Goal: Navigation & Orientation: Find specific page/section

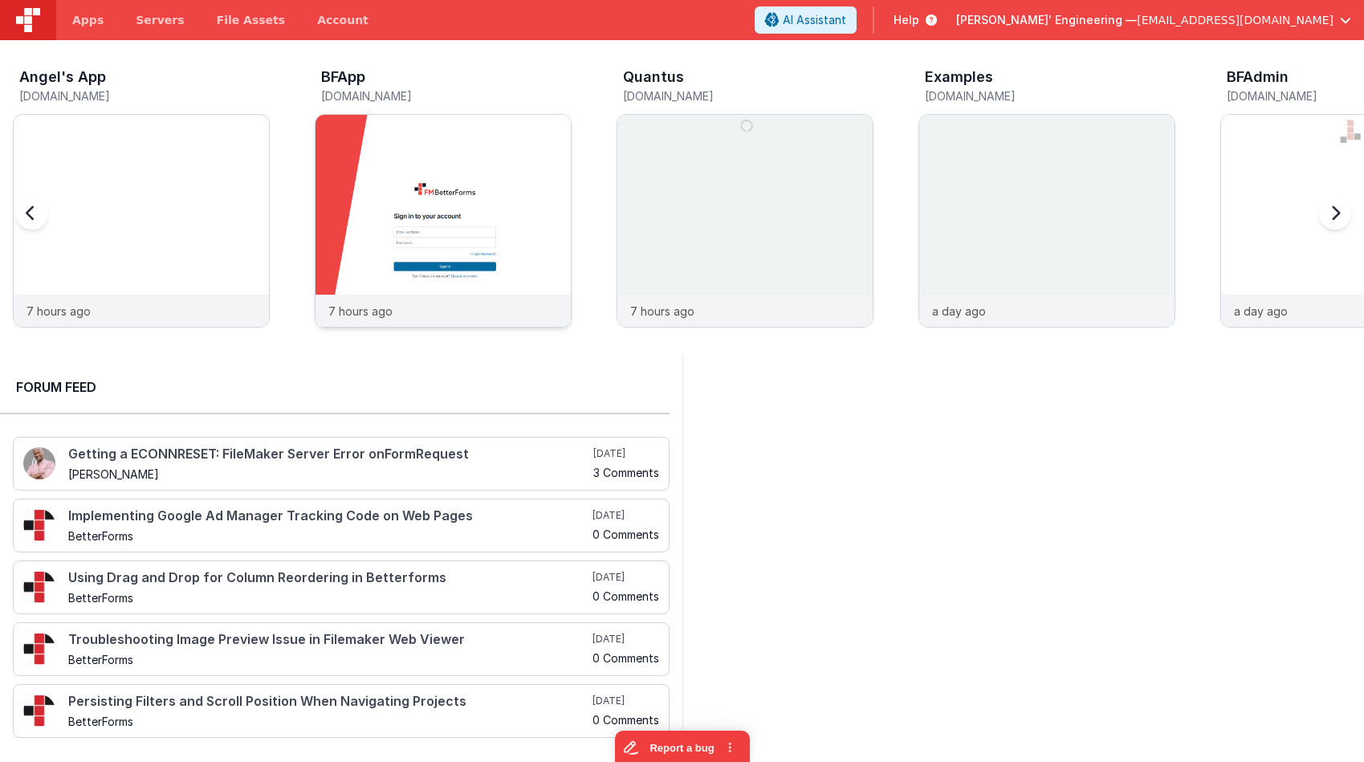
click at [482, 187] on img at bounding box center [442, 242] width 255 height 255
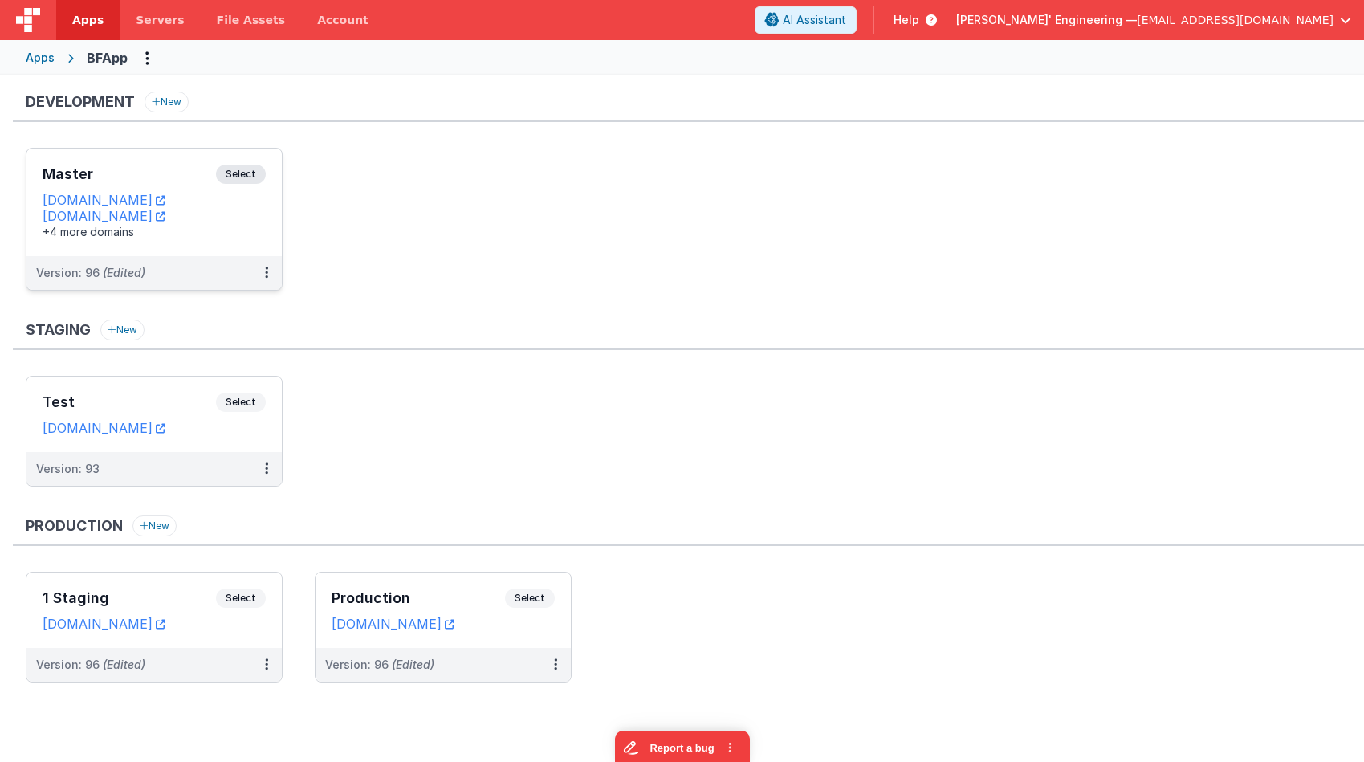
click at [250, 173] on span "Select" at bounding box center [241, 174] width 50 height 19
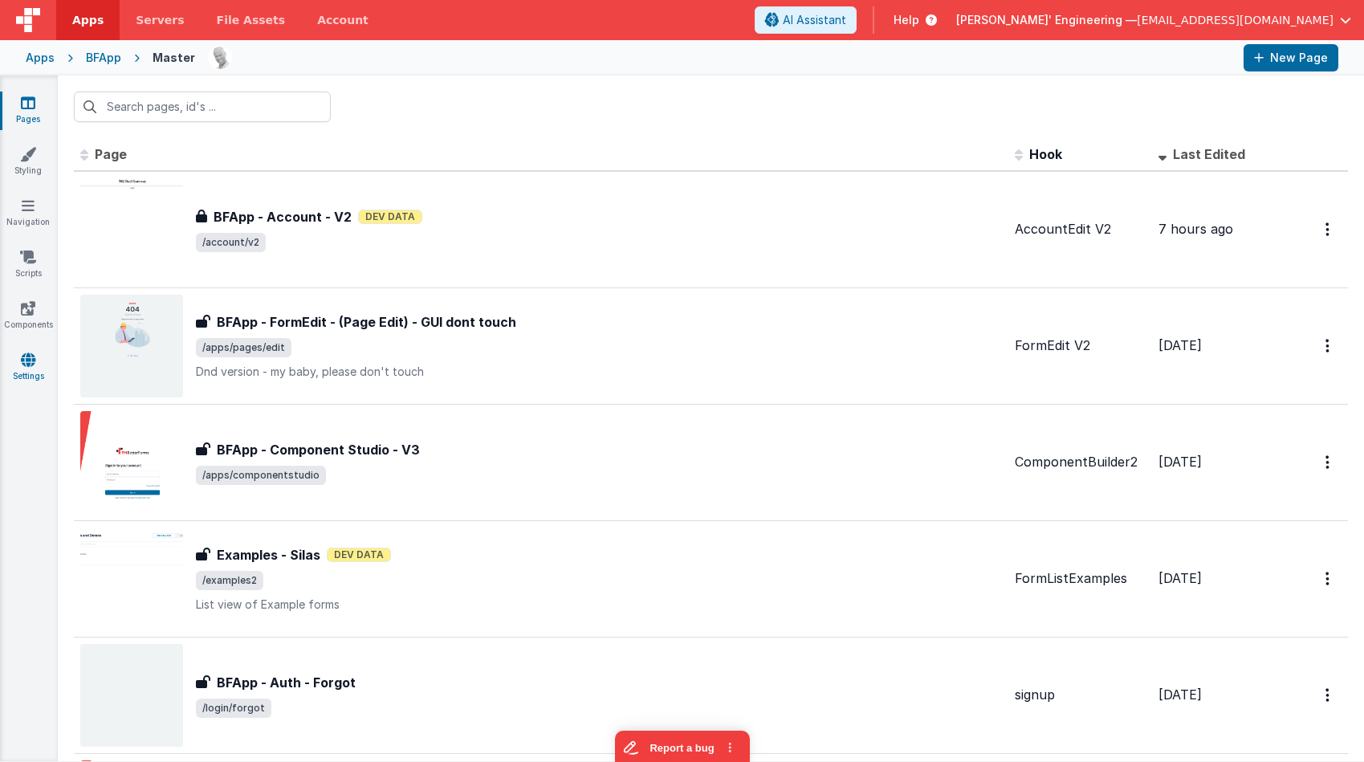
click at [13, 371] on link "Settings" at bounding box center [28, 368] width 58 height 32
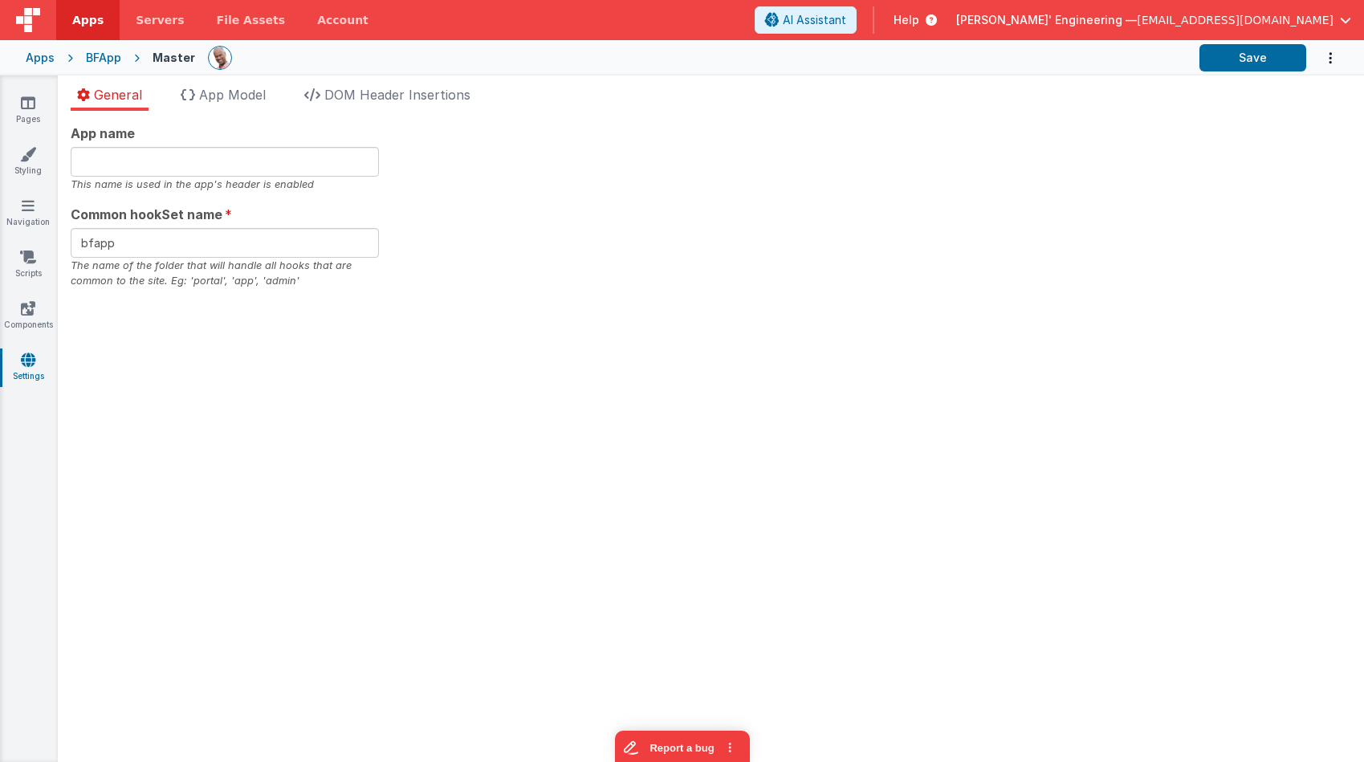
click at [1332, 60] on icon "Options" at bounding box center [1330, 58] width 16 height 33
drag, startPoint x: 1305, startPoint y: 92, endPoint x: 659, endPoint y: 219, distance: 658.5
click at [1306, 75] on div "Rollback" at bounding box center [1322, 58] width 32 height 33
click at [246, 107] on button at bounding box center [682, 381] width 1364 height 762
click at [235, 95] on span "App Model" at bounding box center [232, 95] width 67 height 16
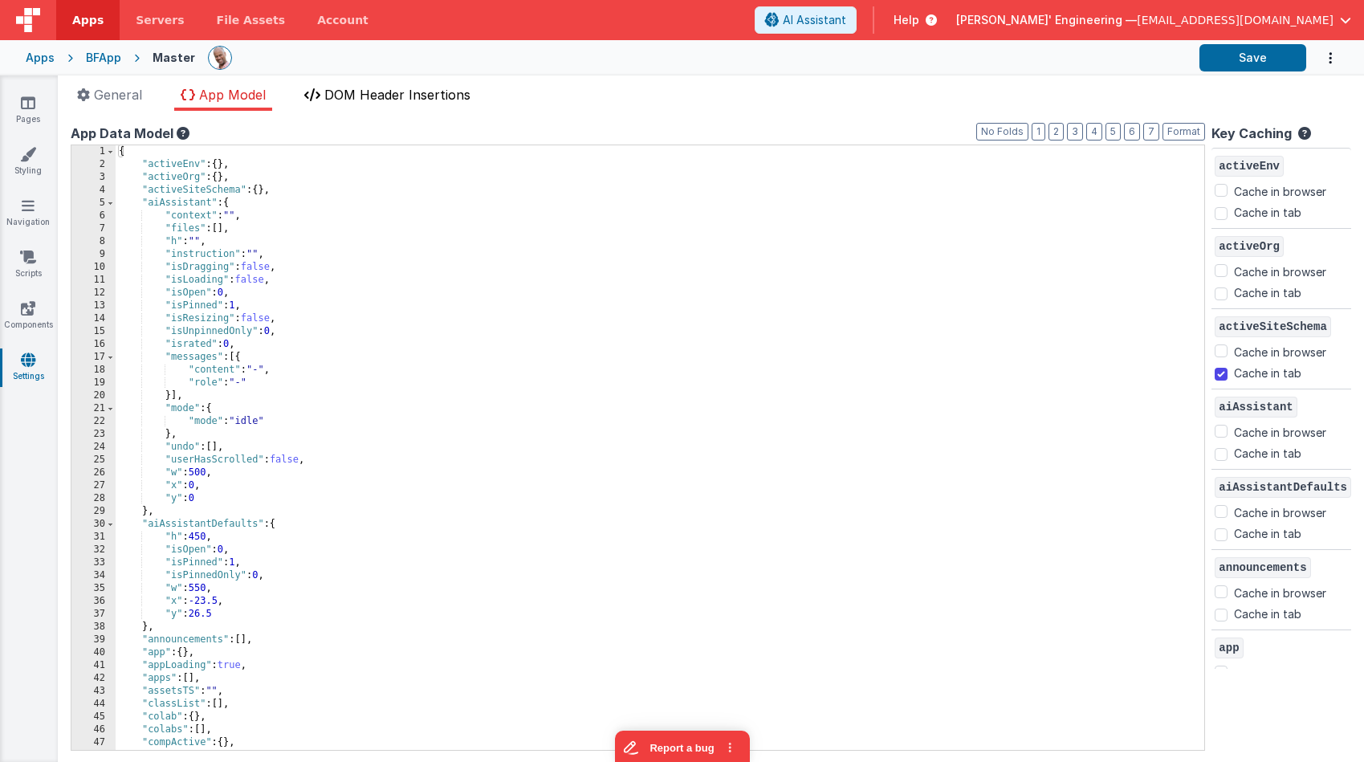
drag, startPoint x: 408, startPoint y: 96, endPoint x: 399, endPoint y: 96, distance: 8.8
click at [408, 96] on span "DOM Header Insertions" at bounding box center [397, 95] width 146 height 16
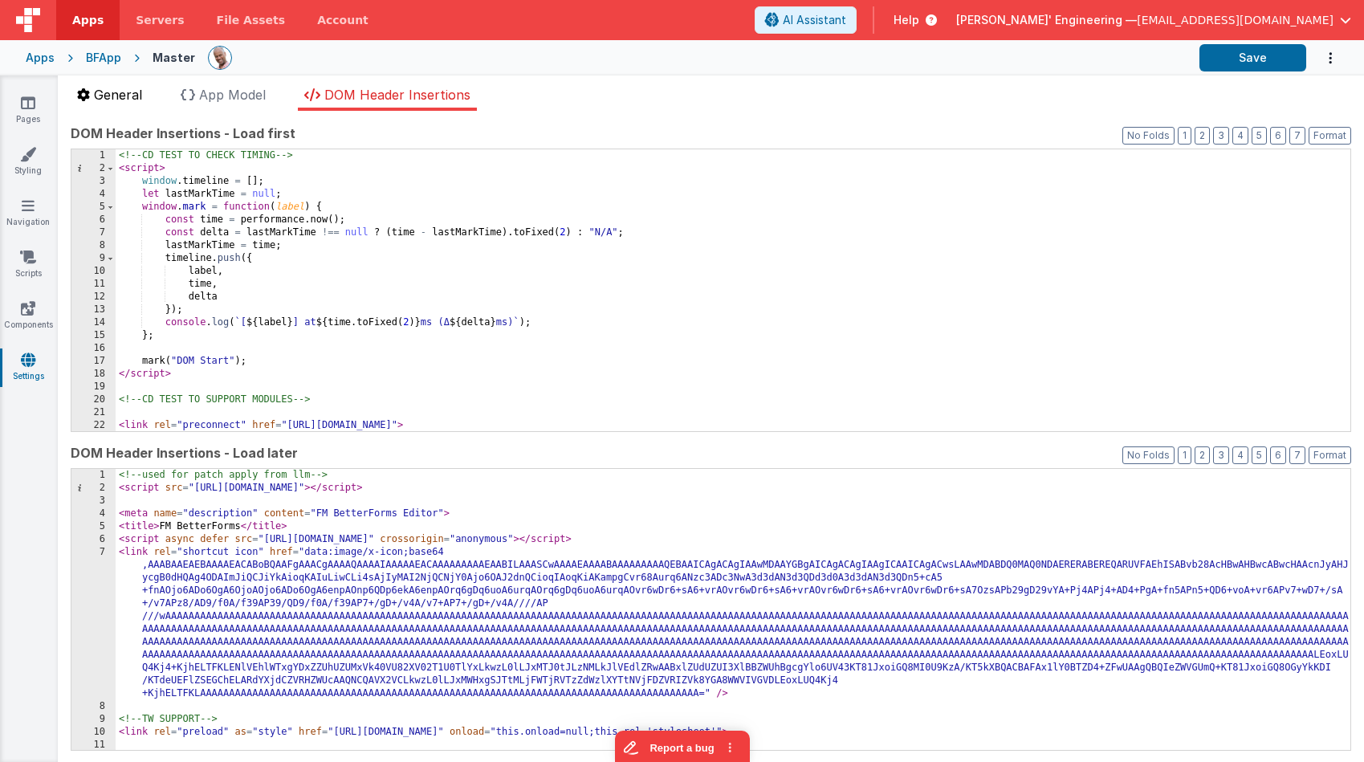
click at [115, 94] on span "General" at bounding box center [118, 95] width 48 height 16
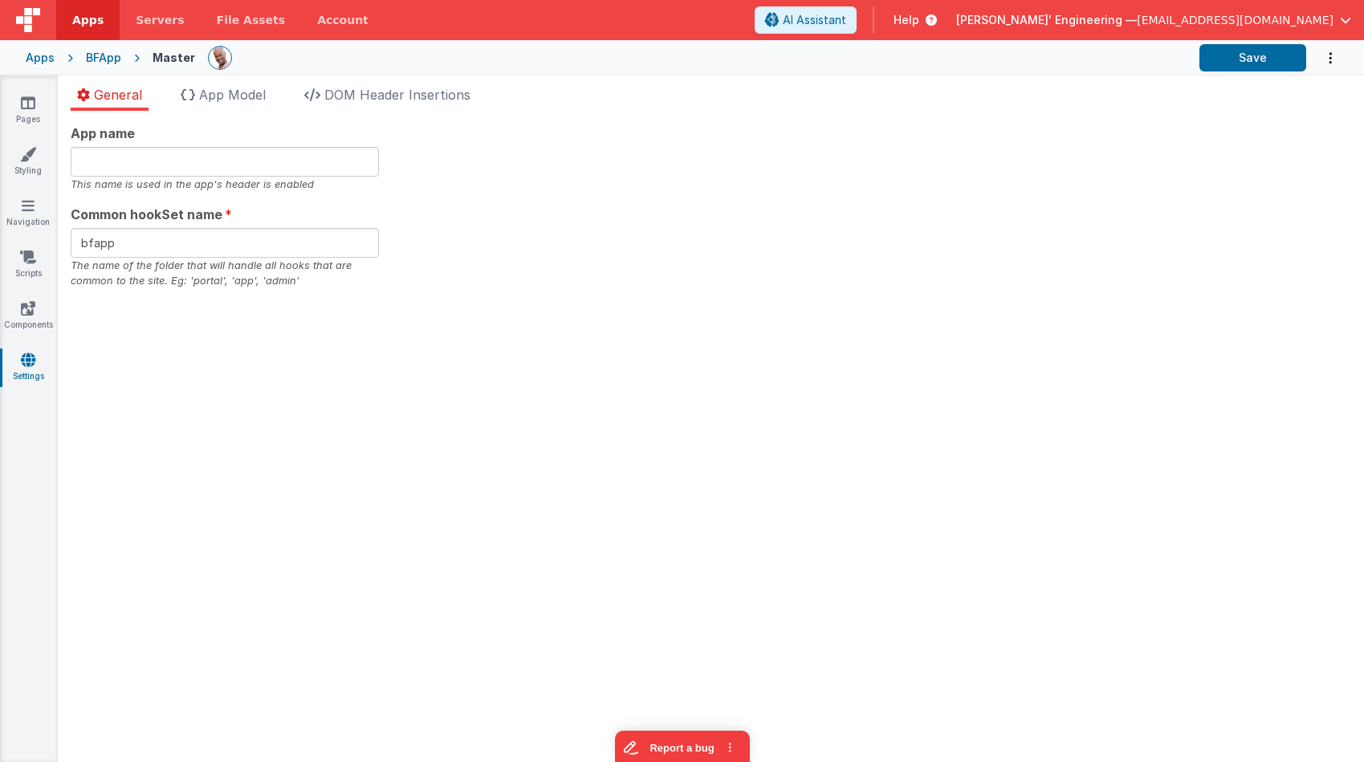
click at [24, 296] on div "Pages Styling Navigation Scripts Components Settings" at bounding box center [29, 418] width 58 height 686
click at [22, 320] on link "Components" at bounding box center [28, 316] width 58 height 32
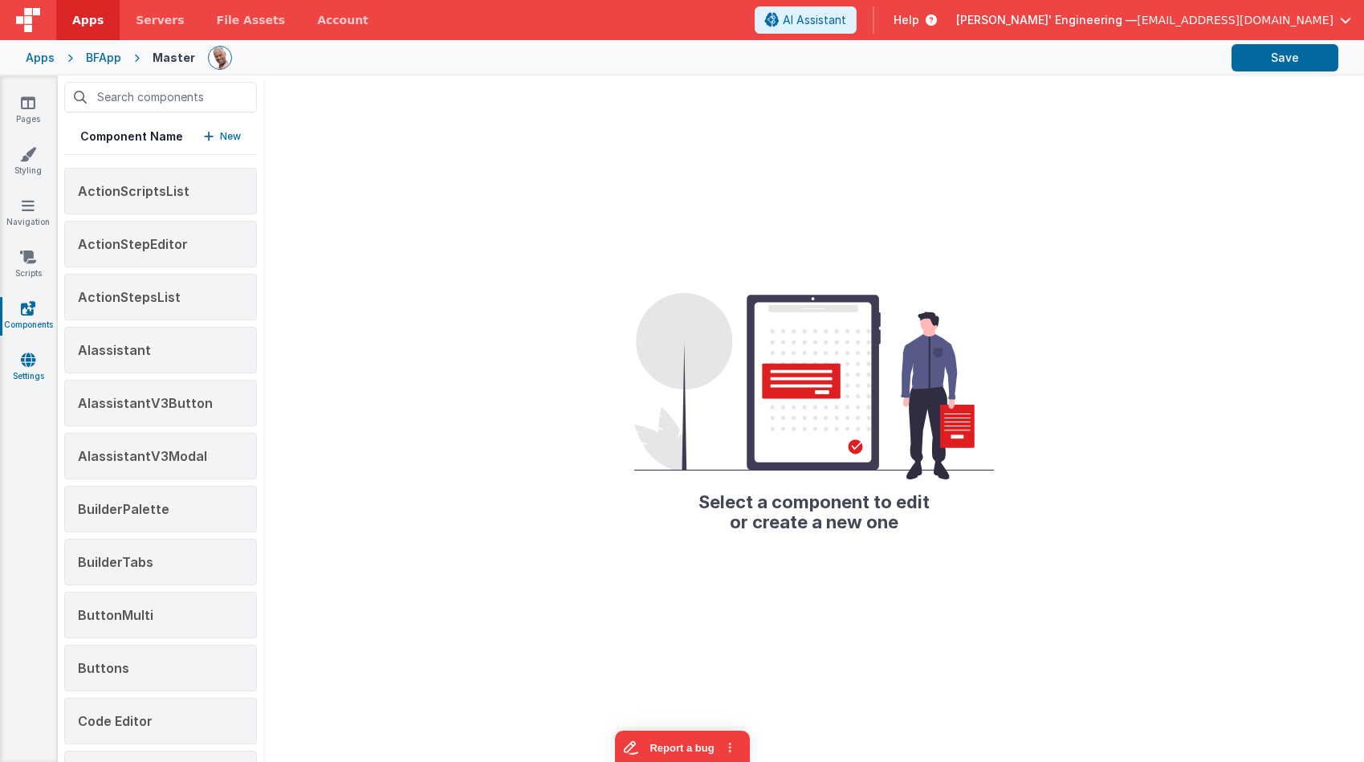
click at [22, 368] on link "Settings" at bounding box center [28, 368] width 58 height 32
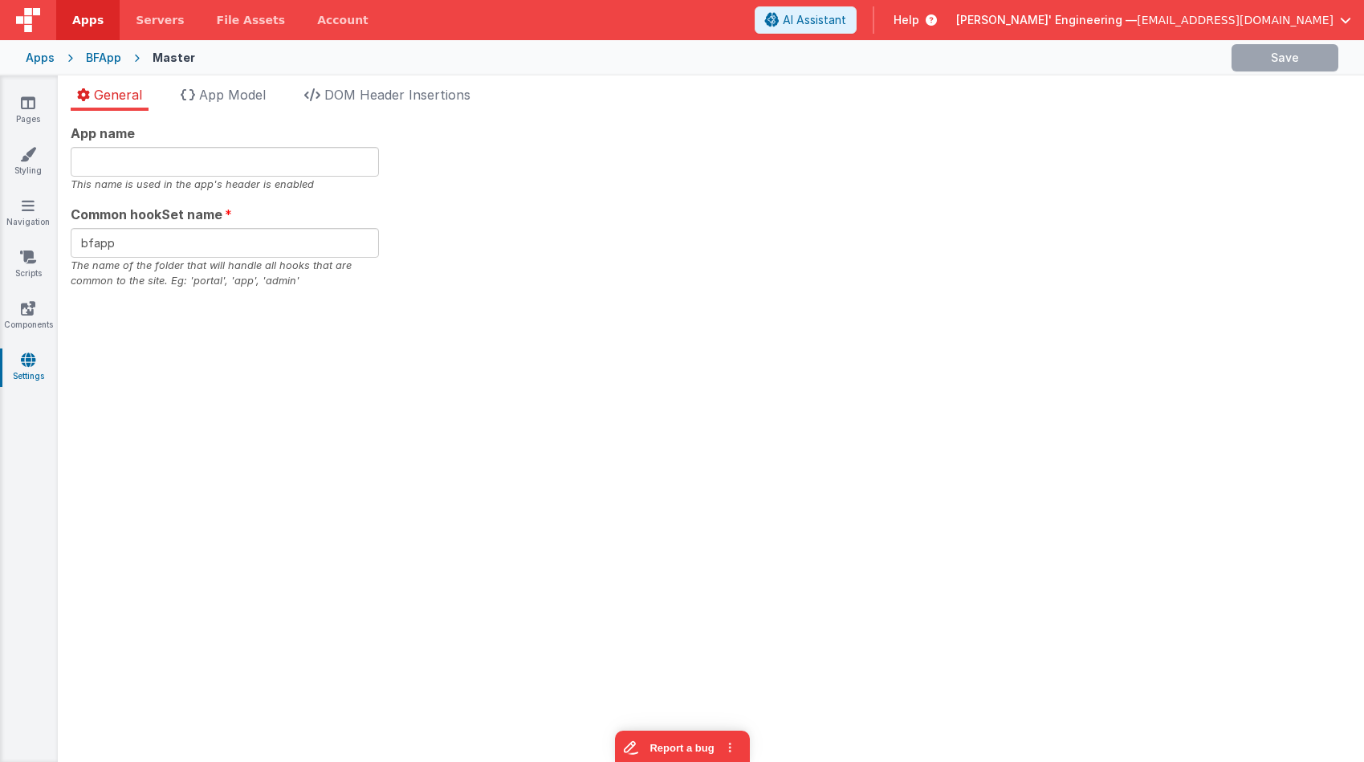
click at [1258, 106] on ul "General App Model DOM Header Insertions" at bounding box center [711, 98] width 1306 height 26
click at [1327, 58] on icon "Options" at bounding box center [1330, 58] width 16 height 33
click at [1271, 100] on link "Rollback" at bounding box center [1267, 95] width 141 height 31
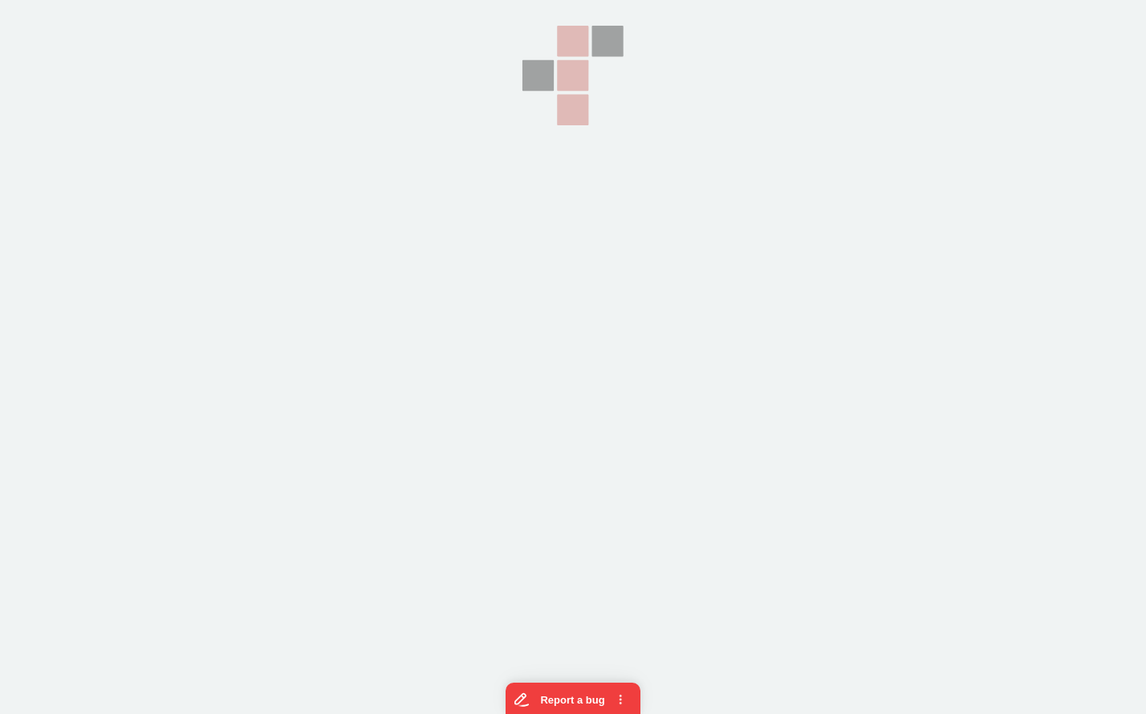
click at [677, 62] on section at bounding box center [573, 178] width 1146 height 357
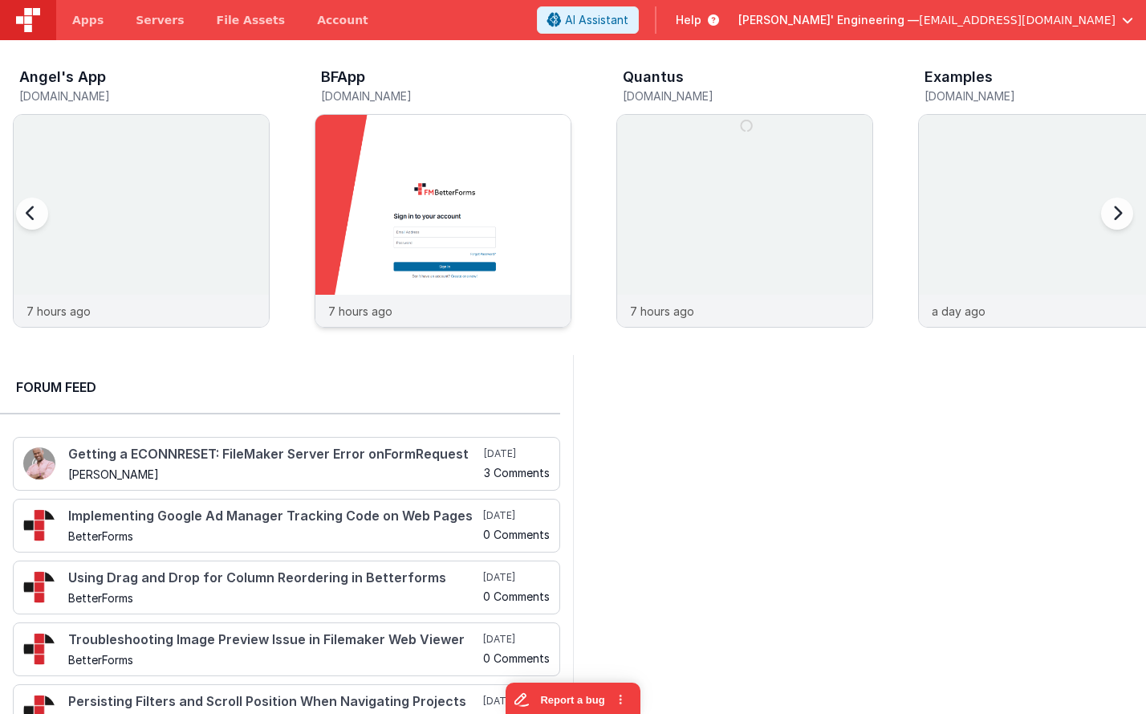
click at [380, 167] on img at bounding box center [442, 242] width 255 height 255
